Goal: Transaction & Acquisition: Purchase product/service

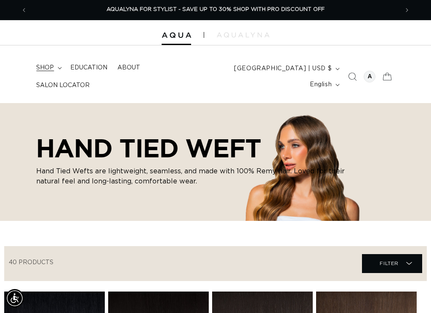
click at [44, 77] on summary "shop" at bounding box center [48, 68] width 34 height 18
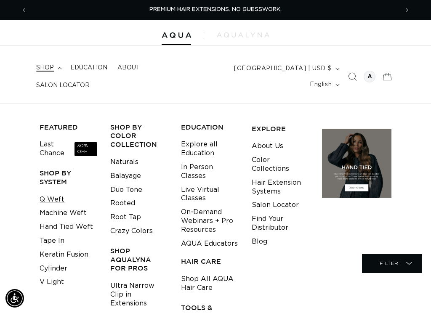
click at [58, 193] on link "Q Weft" at bounding box center [52, 200] width 25 height 14
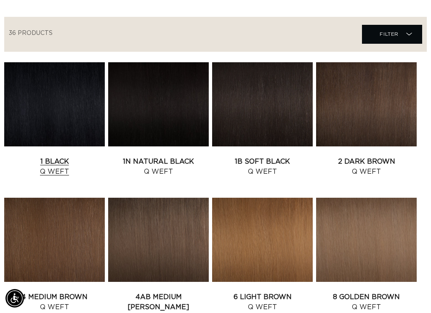
scroll to position [0, 371]
click at [62, 156] on link "1 Black Q Weft" at bounding box center [54, 166] width 100 height 20
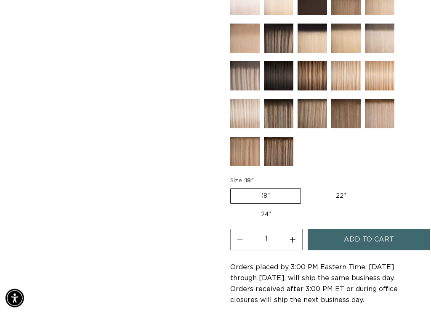
scroll to position [407, 0]
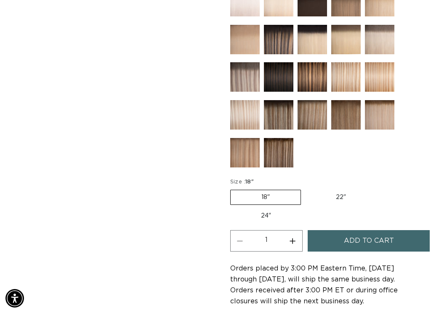
click at [274, 223] on label "24" Variant sold out or unavailable" at bounding box center [265, 216] width 71 height 14
click at [381, 188] on input "24" Variant sold out or unavailable" at bounding box center [381, 188] width 0 height 0
radio input "true"
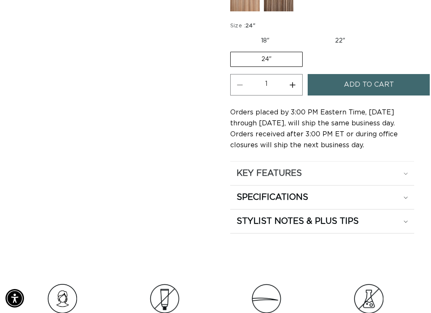
click at [400, 179] on div "KEY FEATURES" at bounding box center [321, 173] width 171 height 11
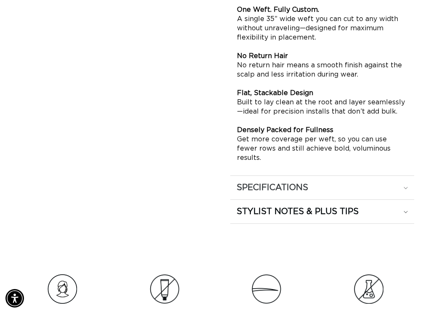
click at [407, 182] on div "SPECIFICATIONS" at bounding box center [321, 187] width 171 height 11
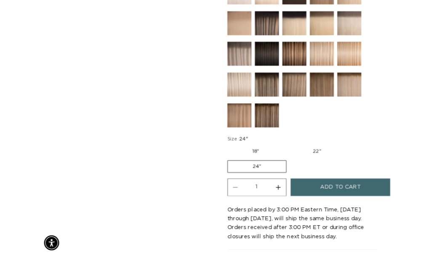
scroll to position [418, 0]
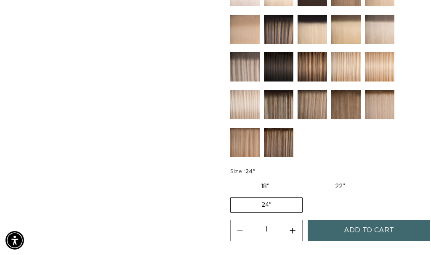
click at [364, 241] on span "Add to cart" at bounding box center [369, 230] width 50 height 21
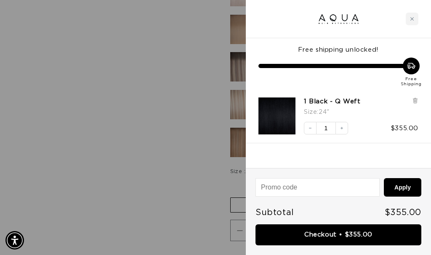
scroll to position [0, 742]
click at [178, 140] on div at bounding box center [215, 127] width 431 height 255
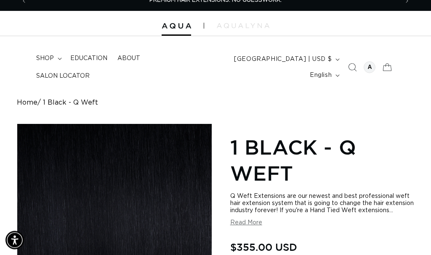
scroll to position [0, 0]
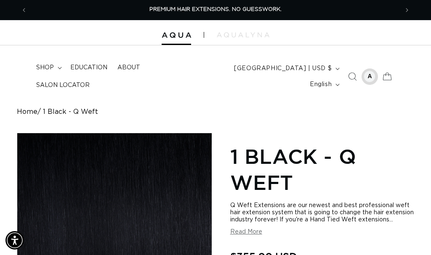
click at [370, 78] on div at bounding box center [369, 77] width 12 height 12
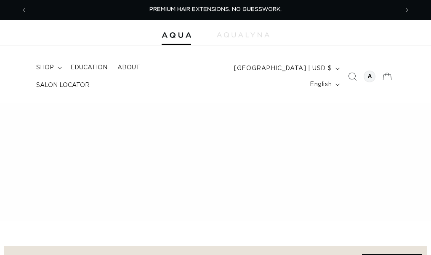
scroll to position [253, 0]
